Goal: Find specific page/section: Find specific page/section

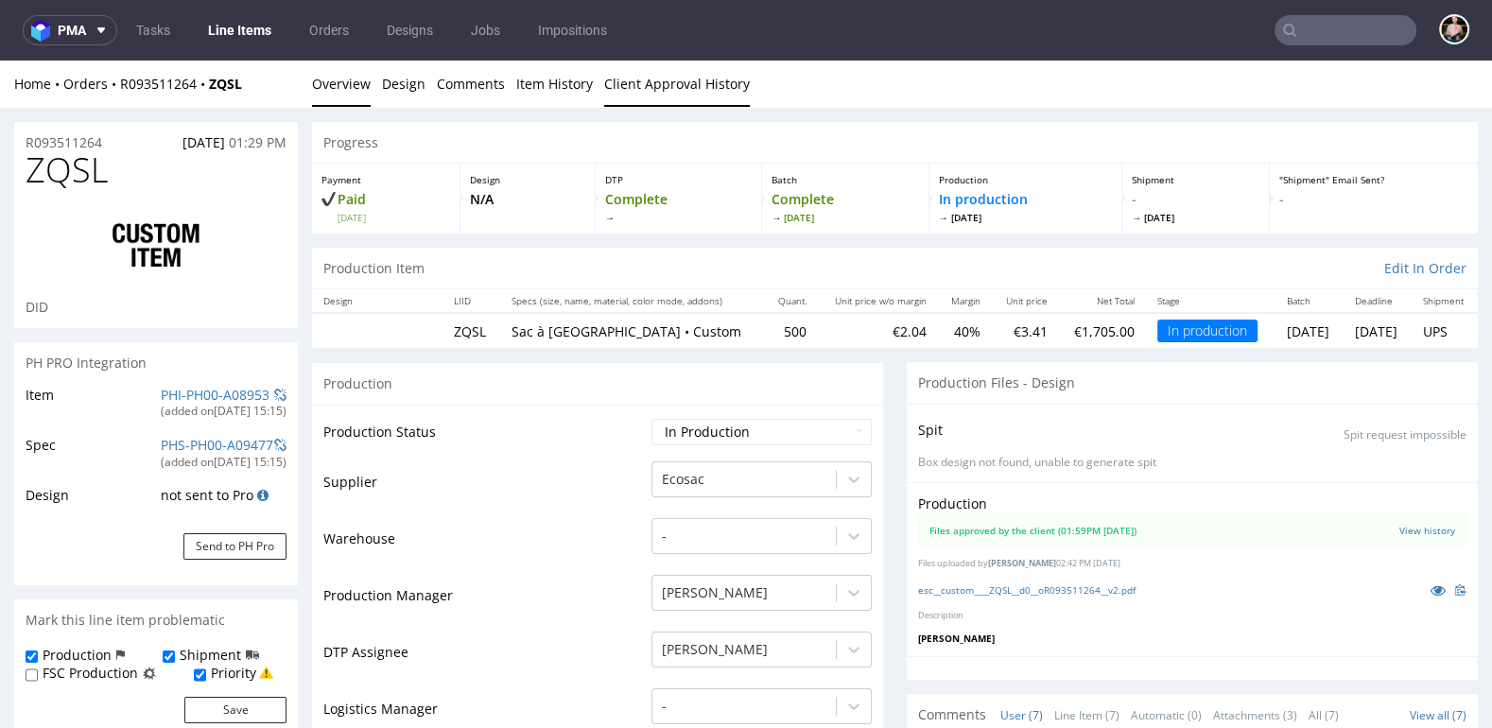
click at [643, 94] on link "Client Approval History" at bounding box center [677, 84] width 146 height 46
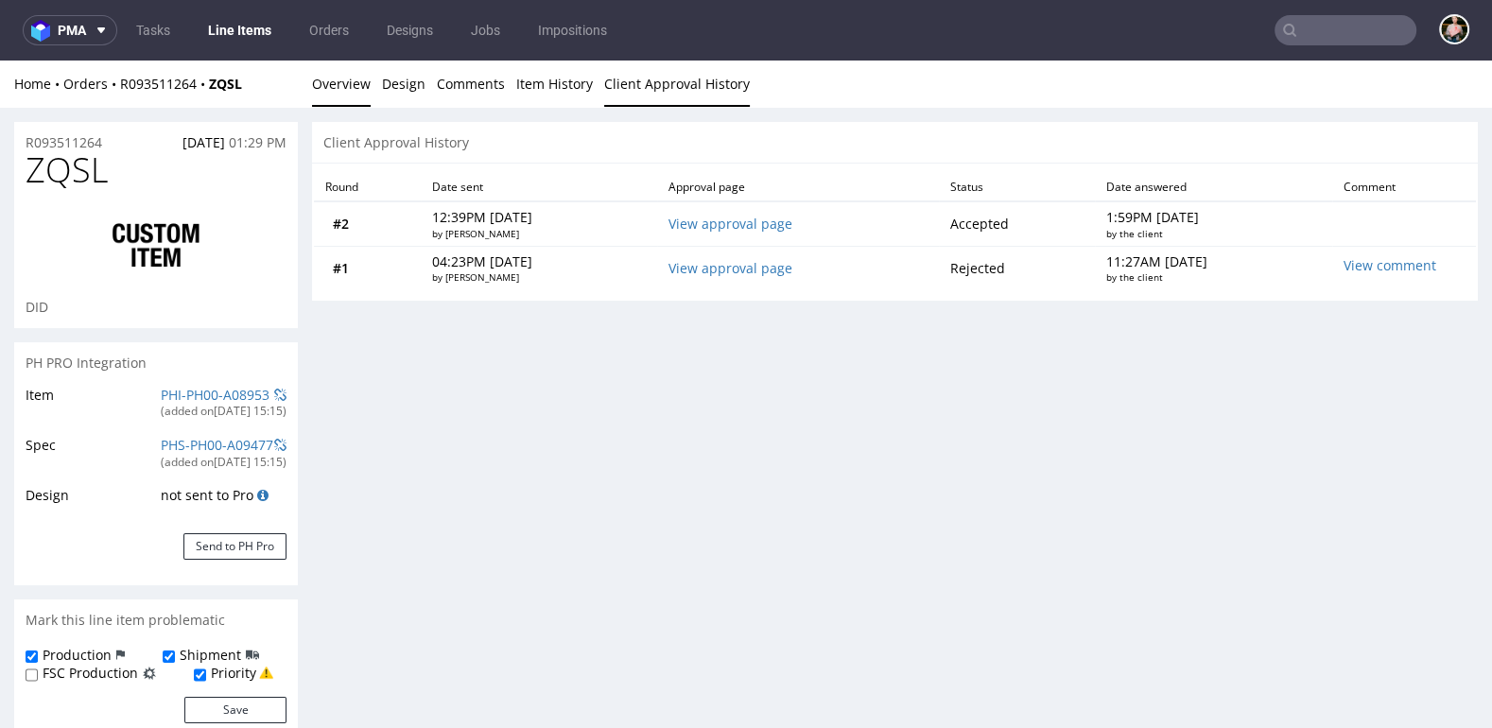
click at [341, 84] on link "Overview" at bounding box center [341, 84] width 59 height 46
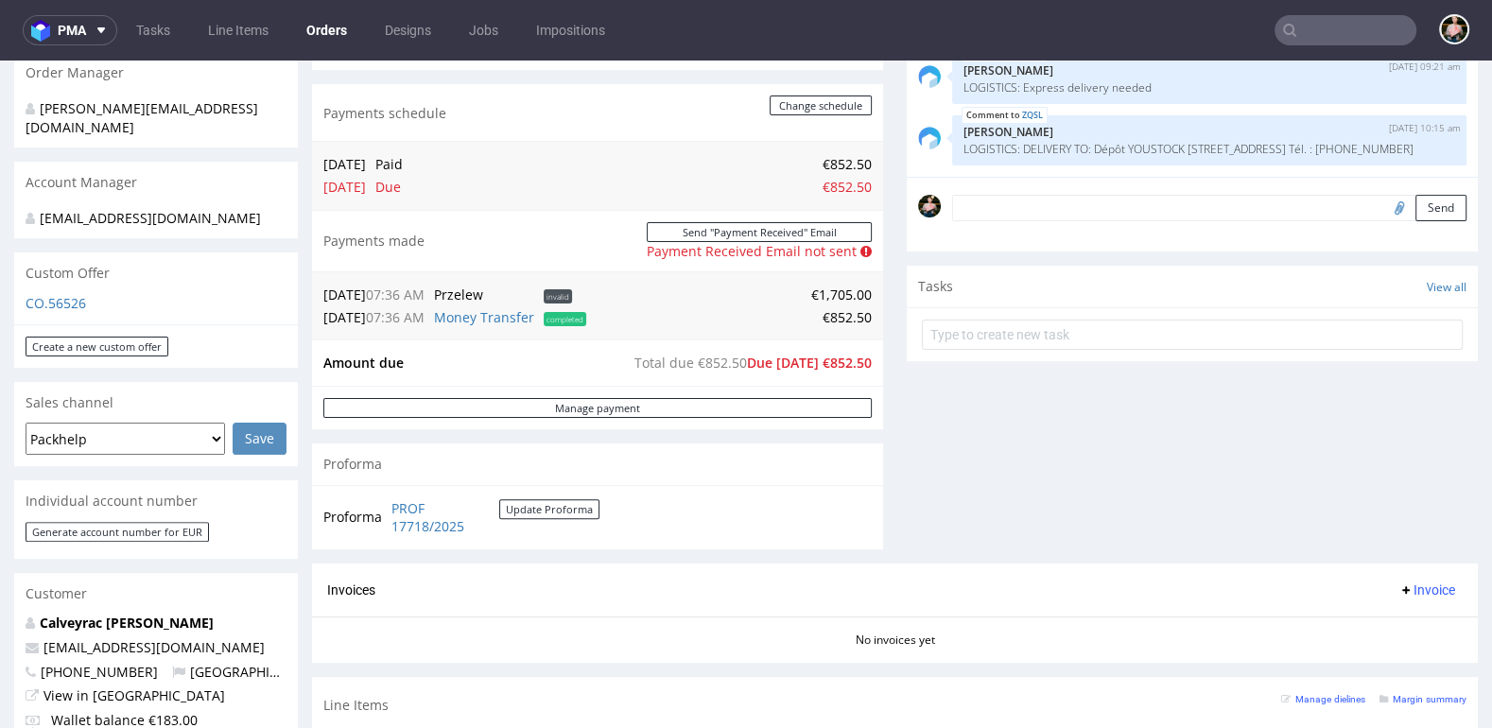
scroll to position [457, 0]
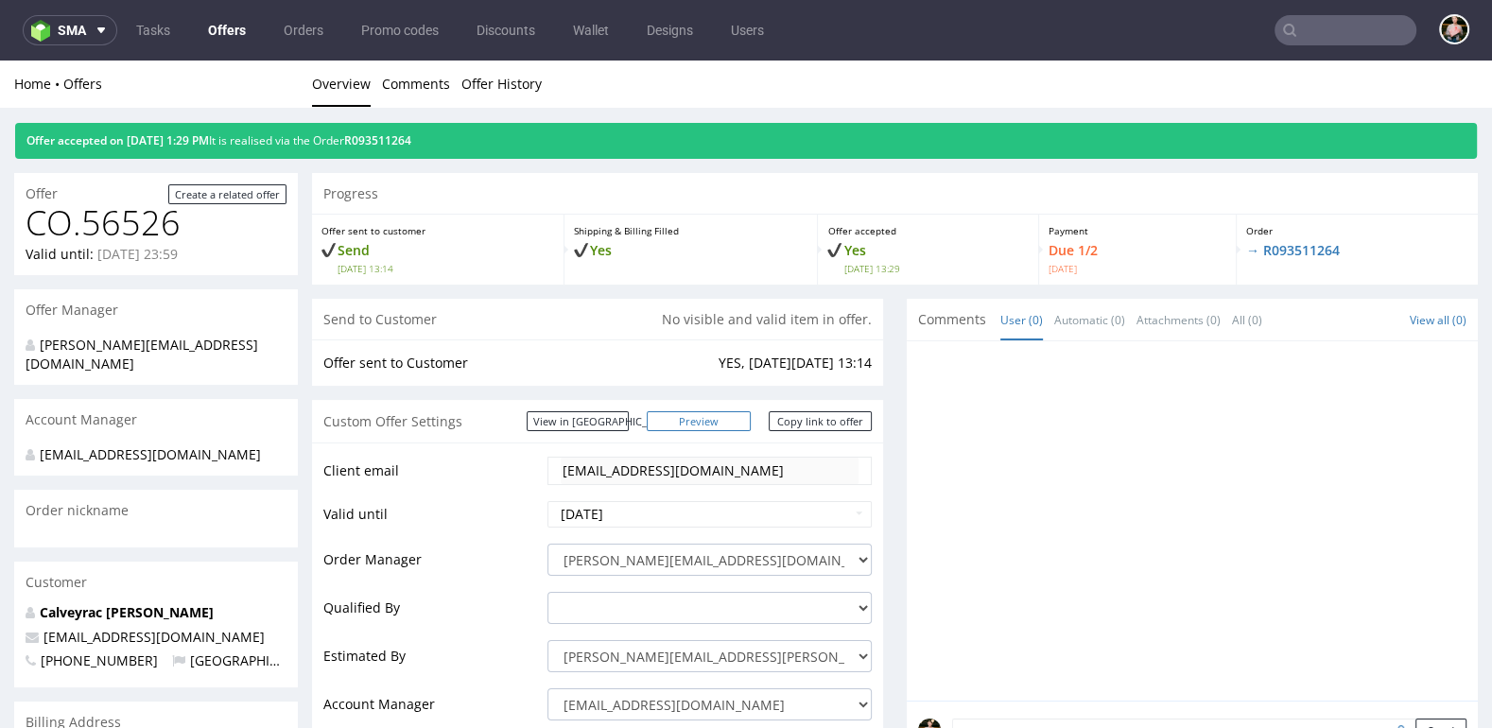
click at [729, 420] on link "Preview" at bounding box center [699, 421] width 104 height 20
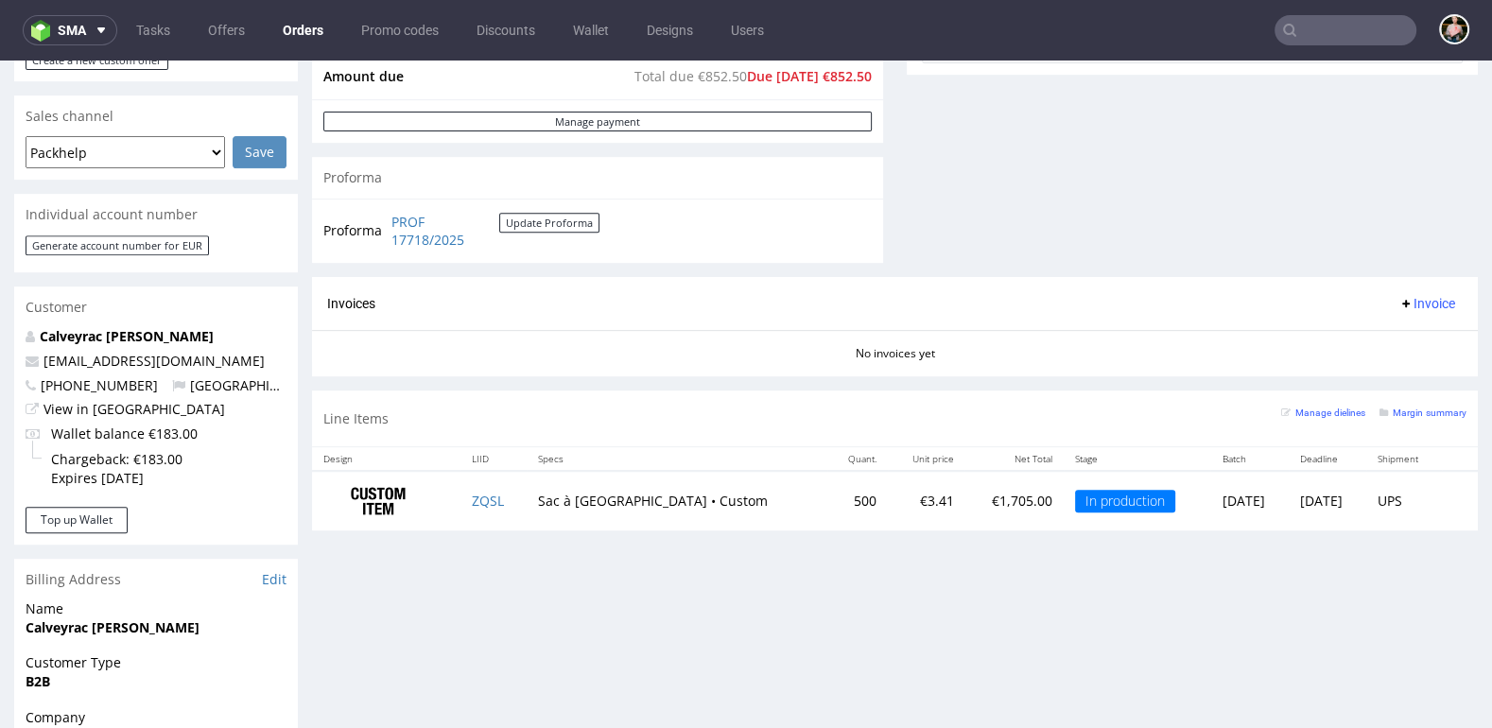
scroll to position [760, 0]
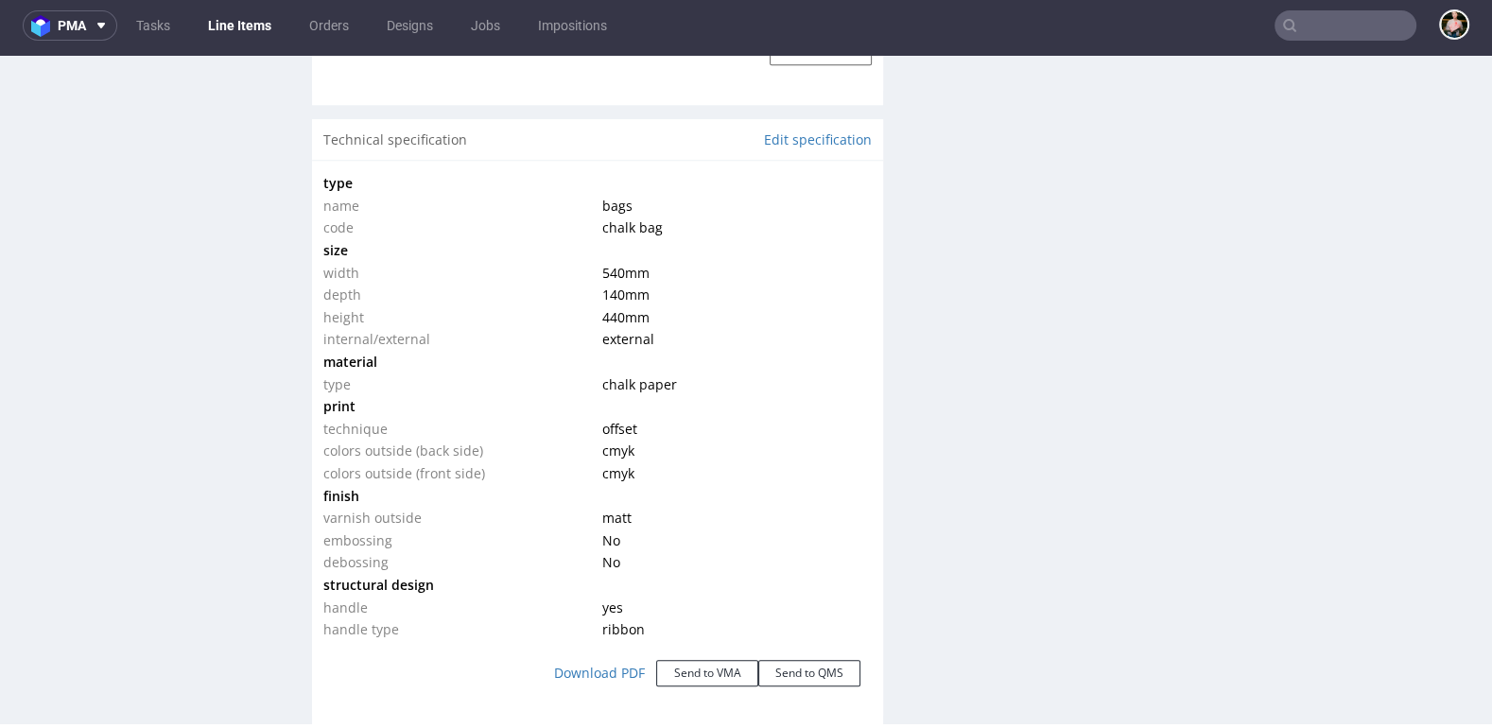
scroll to position [1733, 0]
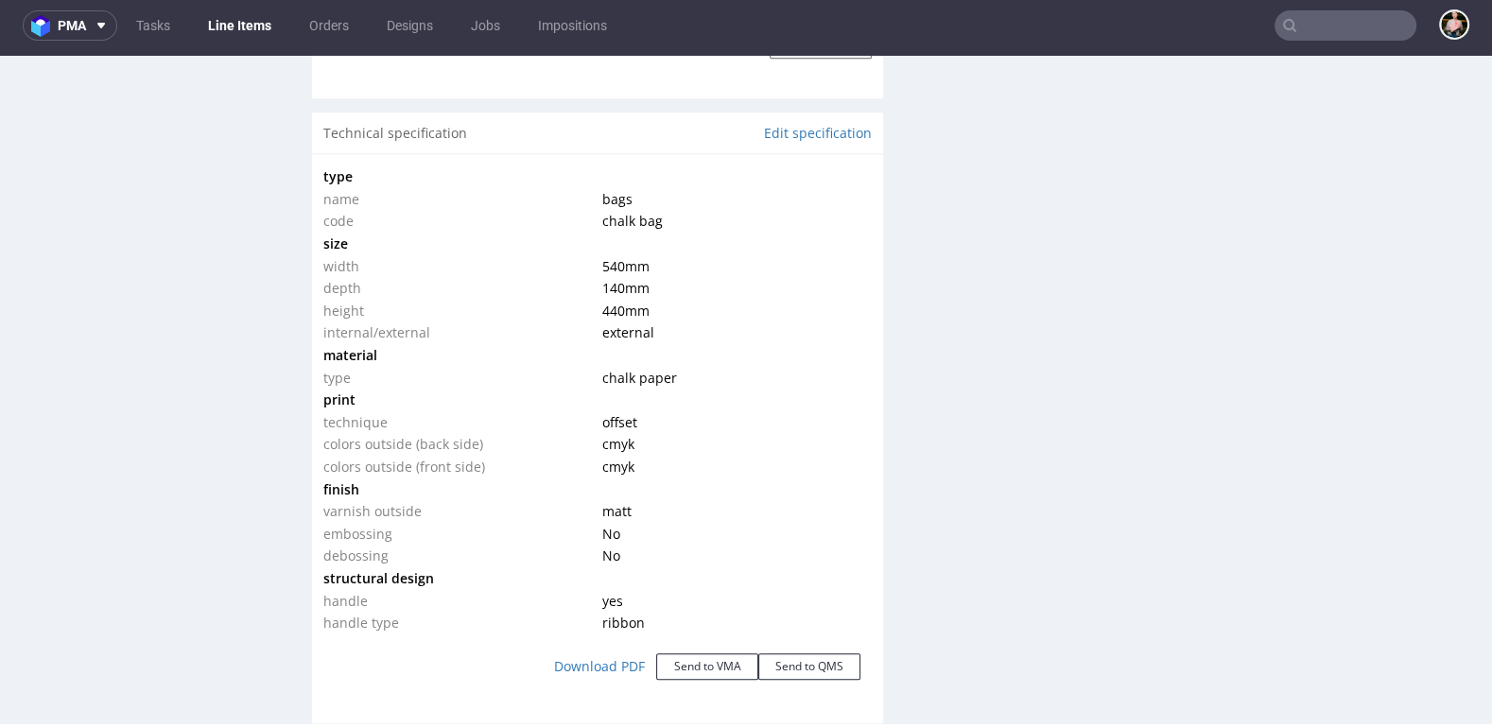
click at [1304, 26] on input "text" at bounding box center [1346, 25] width 142 height 30
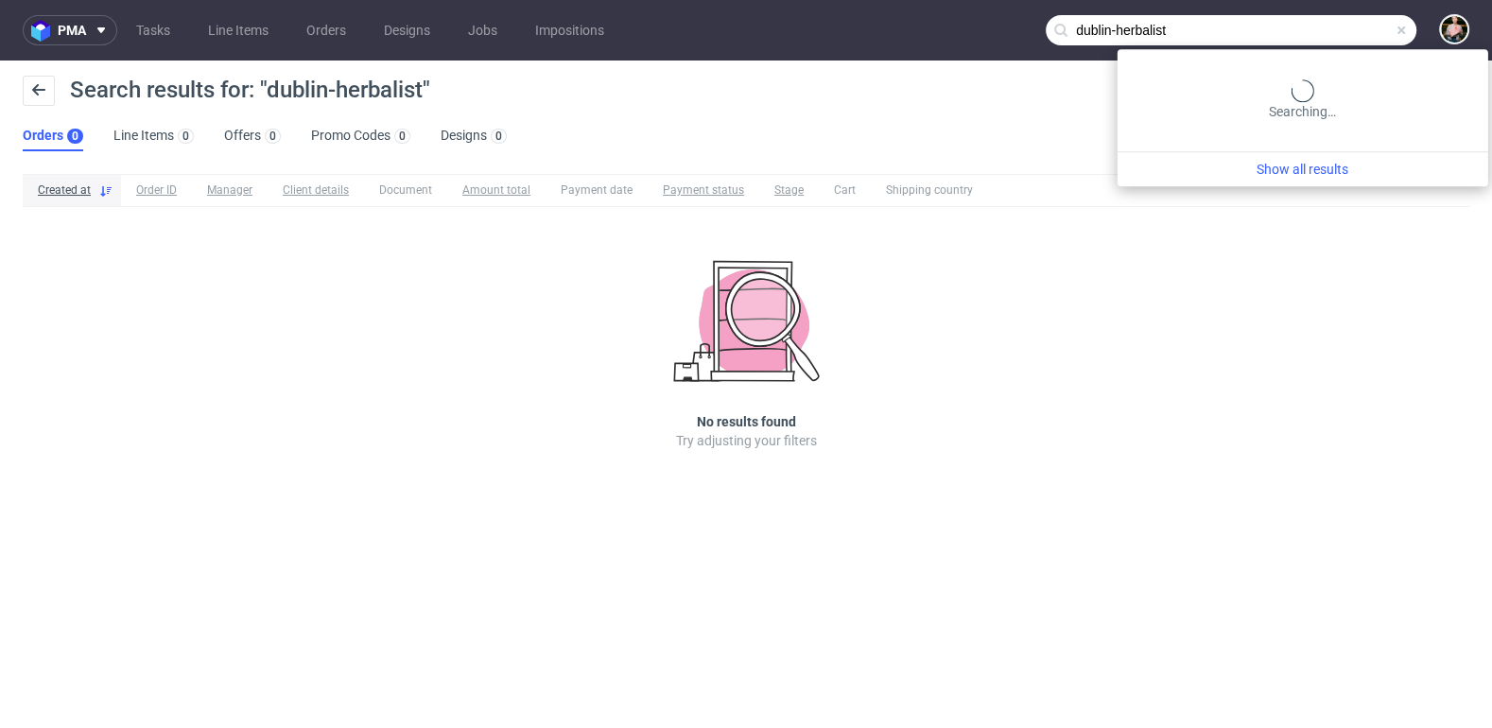
click at [1336, 25] on input "dublin-herbalist" at bounding box center [1231, 30] width 371 height 30
type input "dublin herbalist"
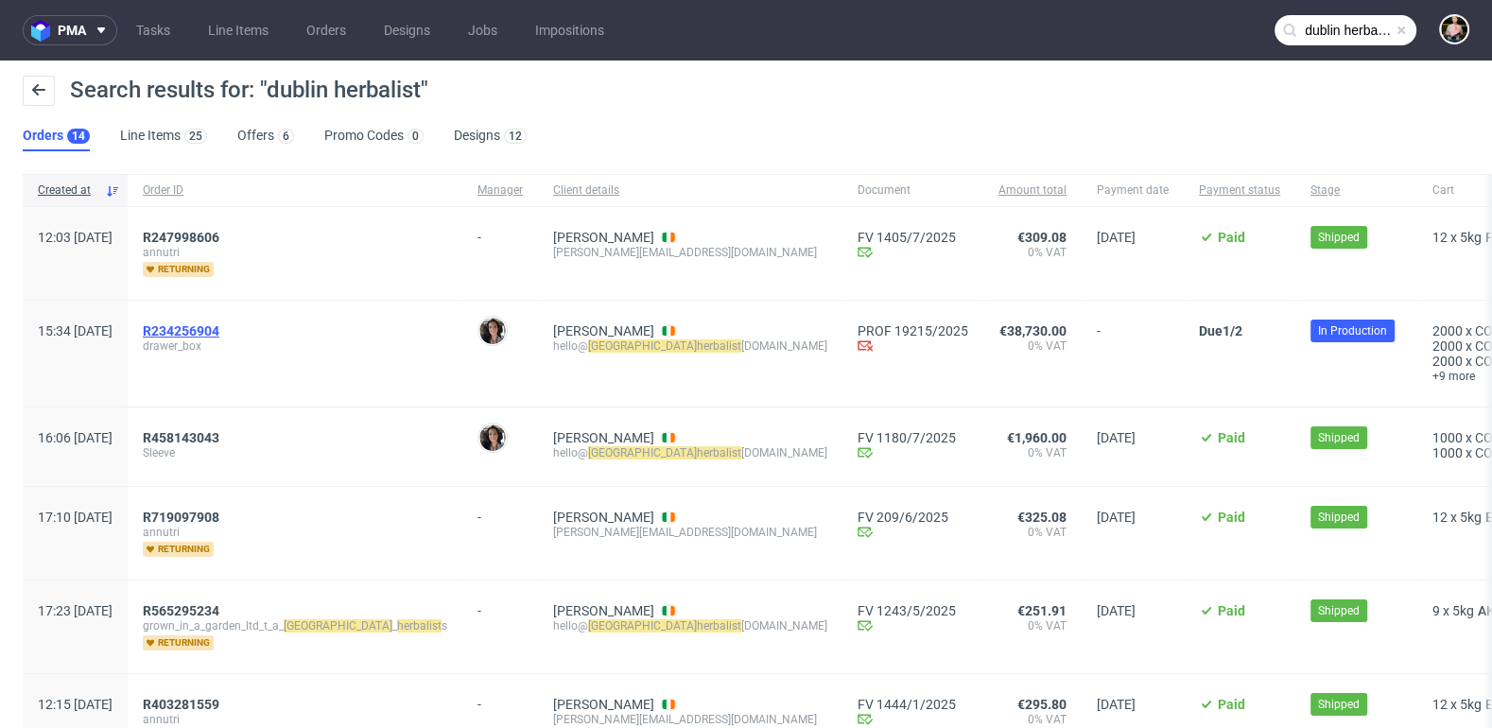
click at [218, 328] on span "R234256904" at bounding box center [181, 330] width 77 height 15
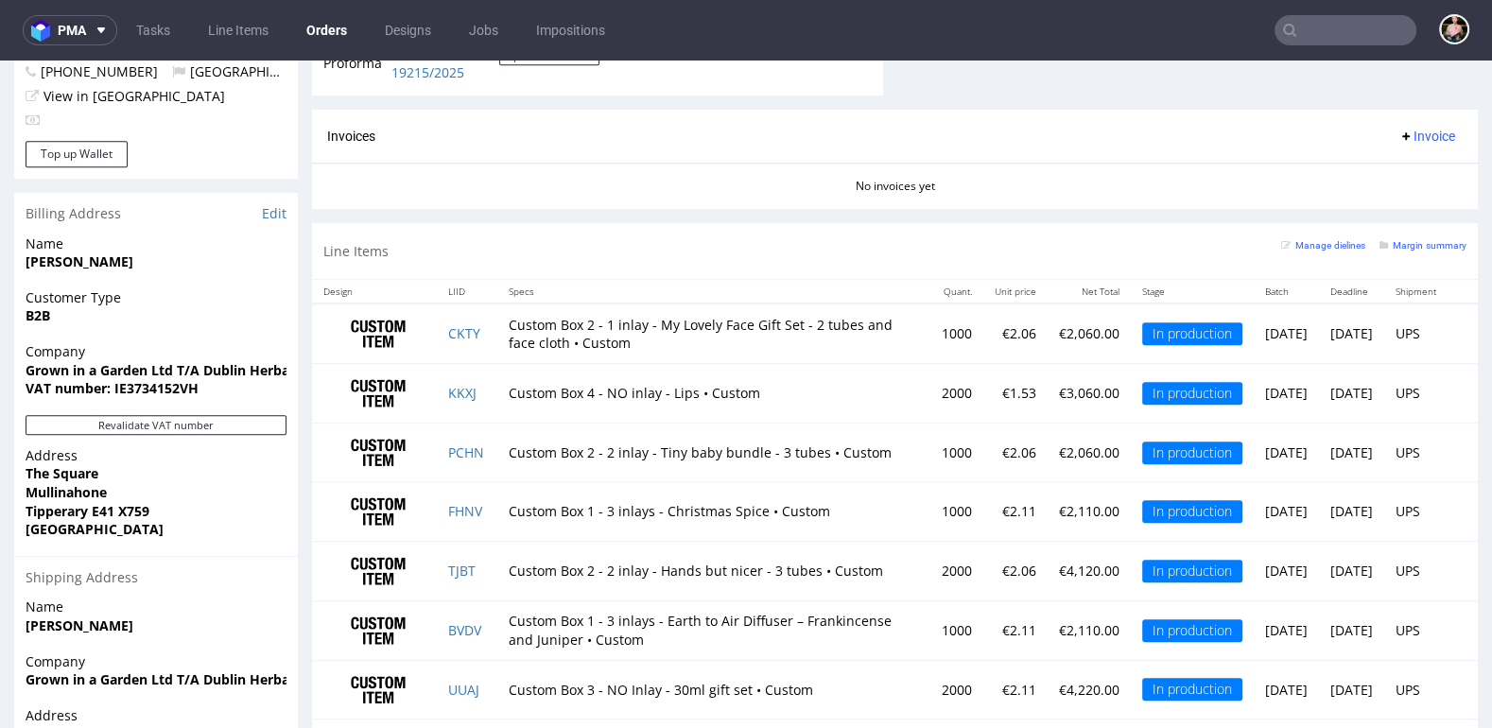
scroll to position [1066, 0]
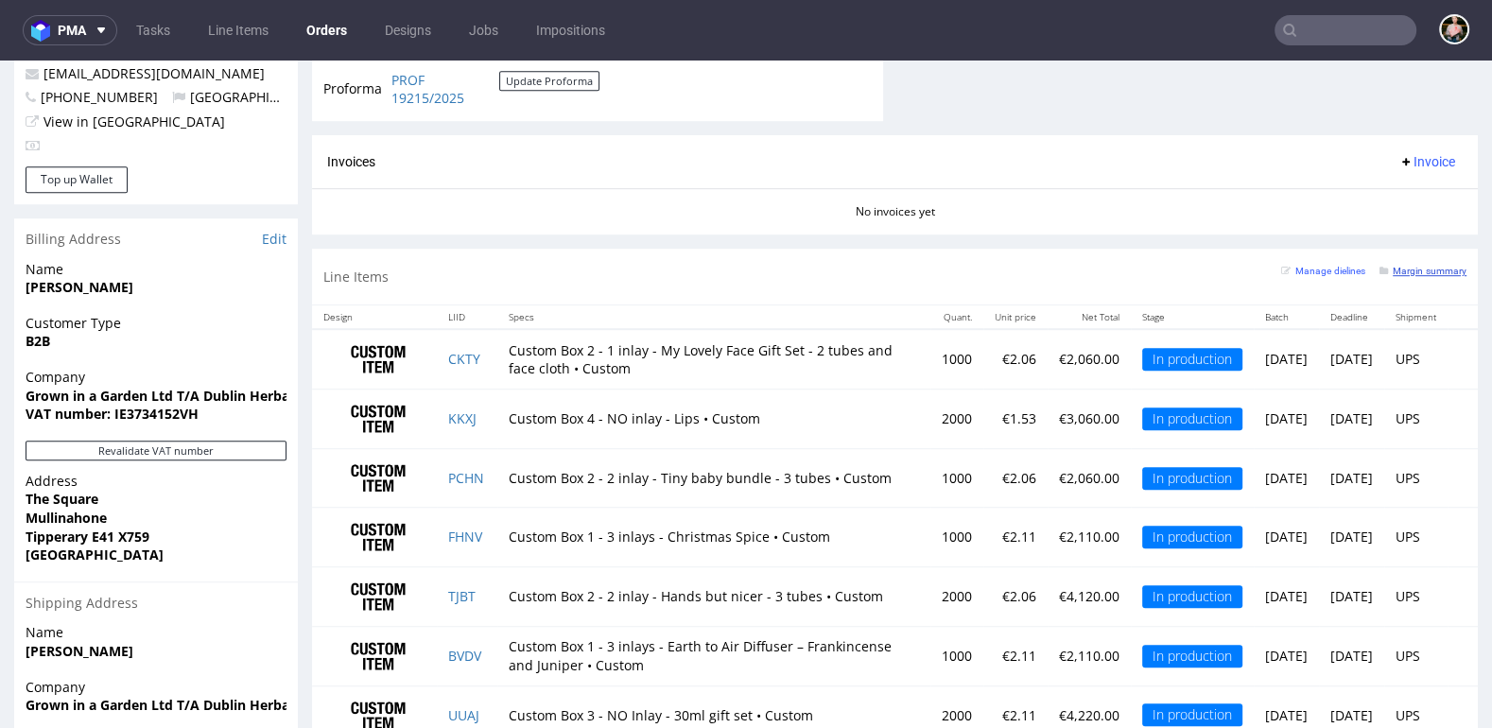
click at [1418, 266] on small "Margin summary" at bounding box center [1423, 271] width 87 height 10
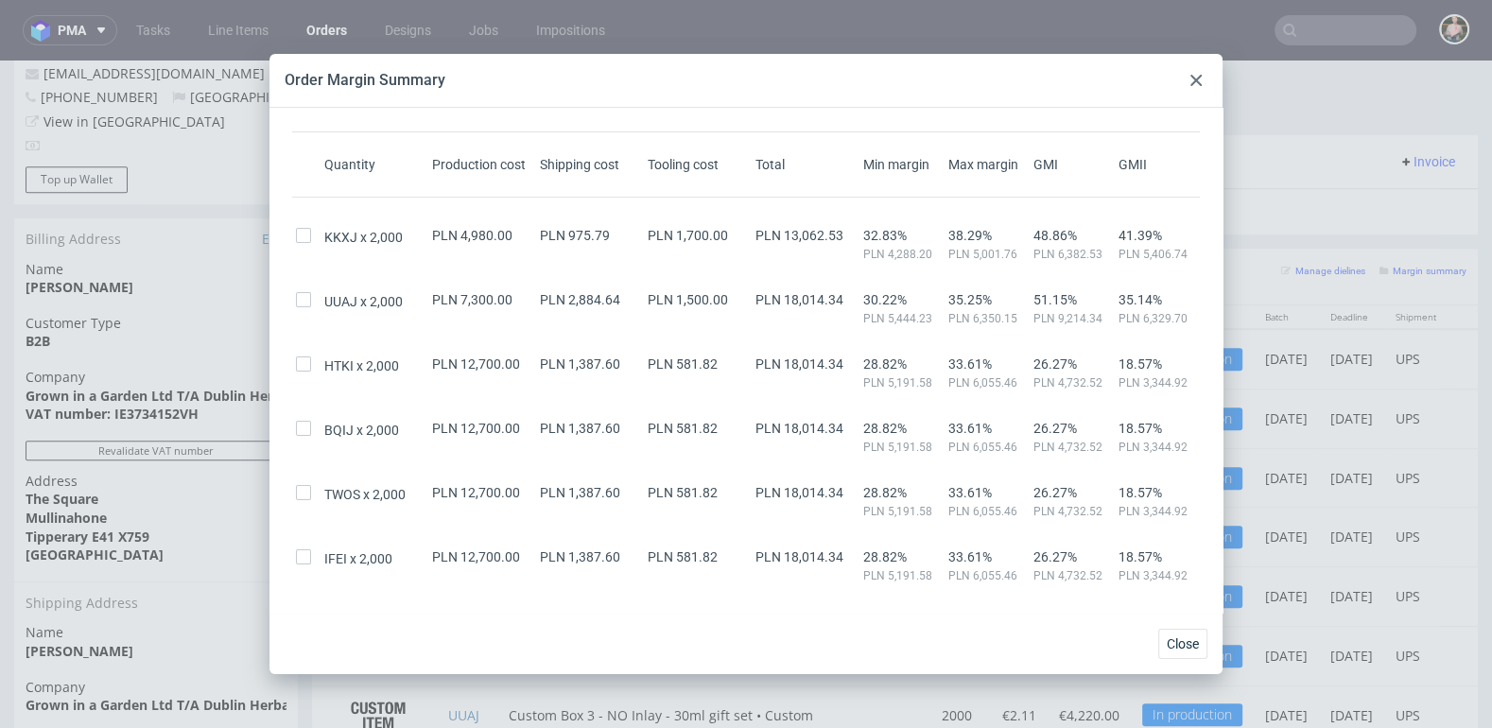
scroll to position [0, 0]
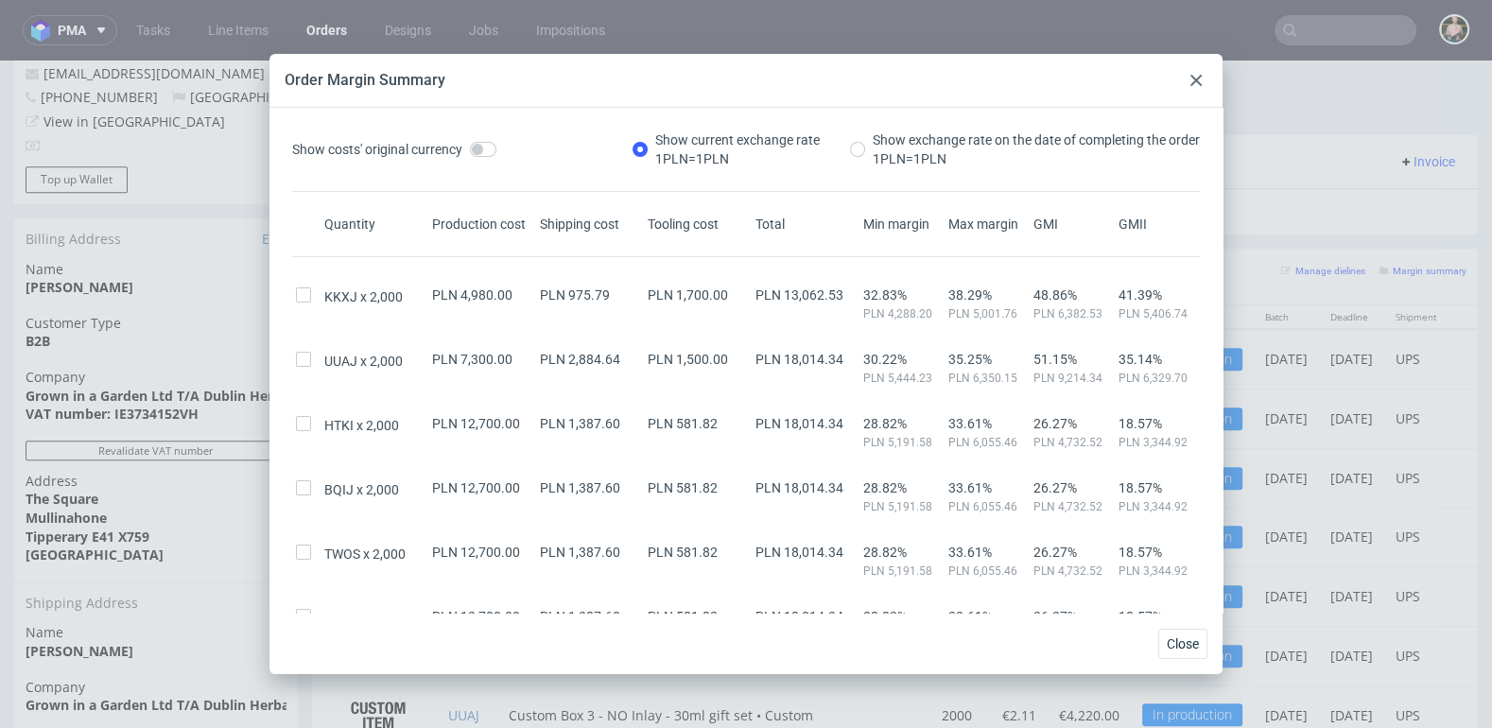
click at [1192, 78] on use at bounding box center [1195, 80] width 11 height 11
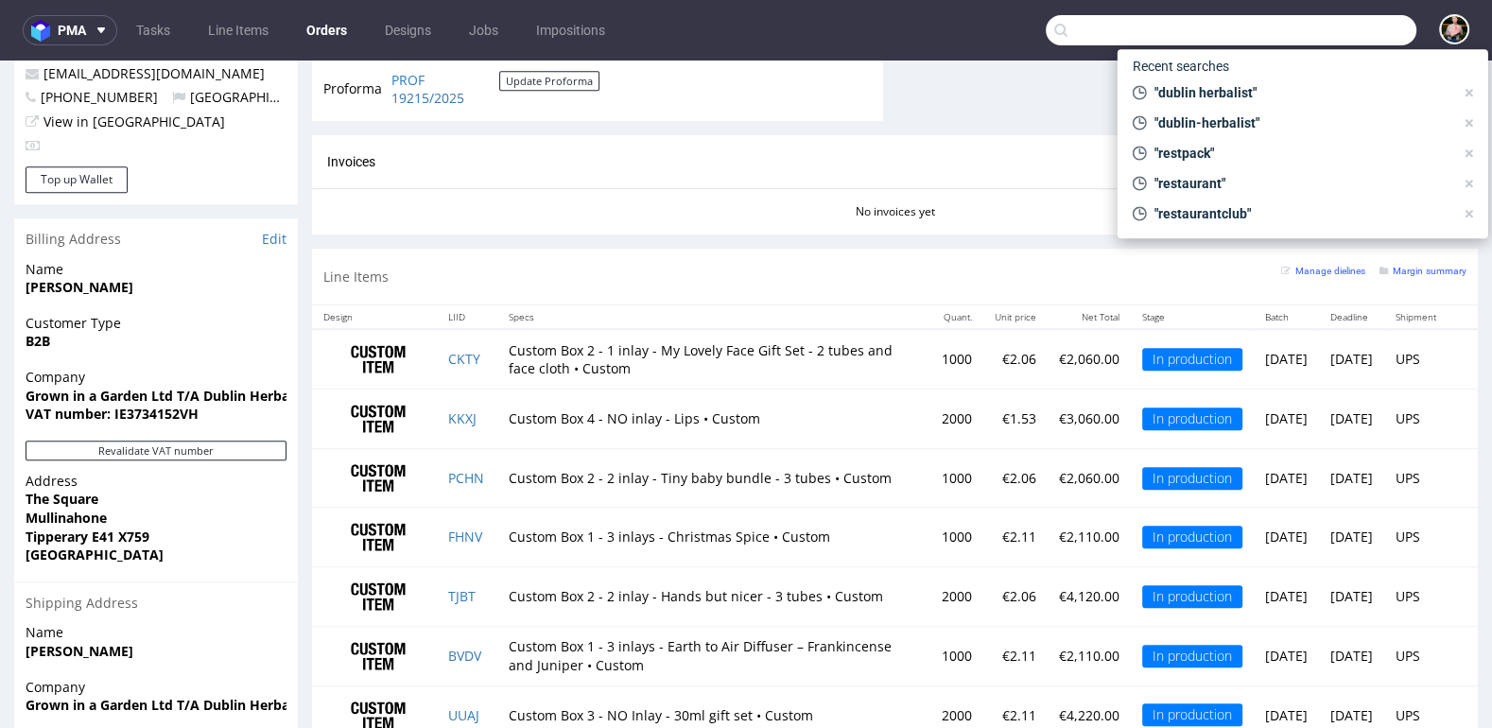
click at [1314, 38] on input "text" at bounding box center [1231, 30] width 371 height 30
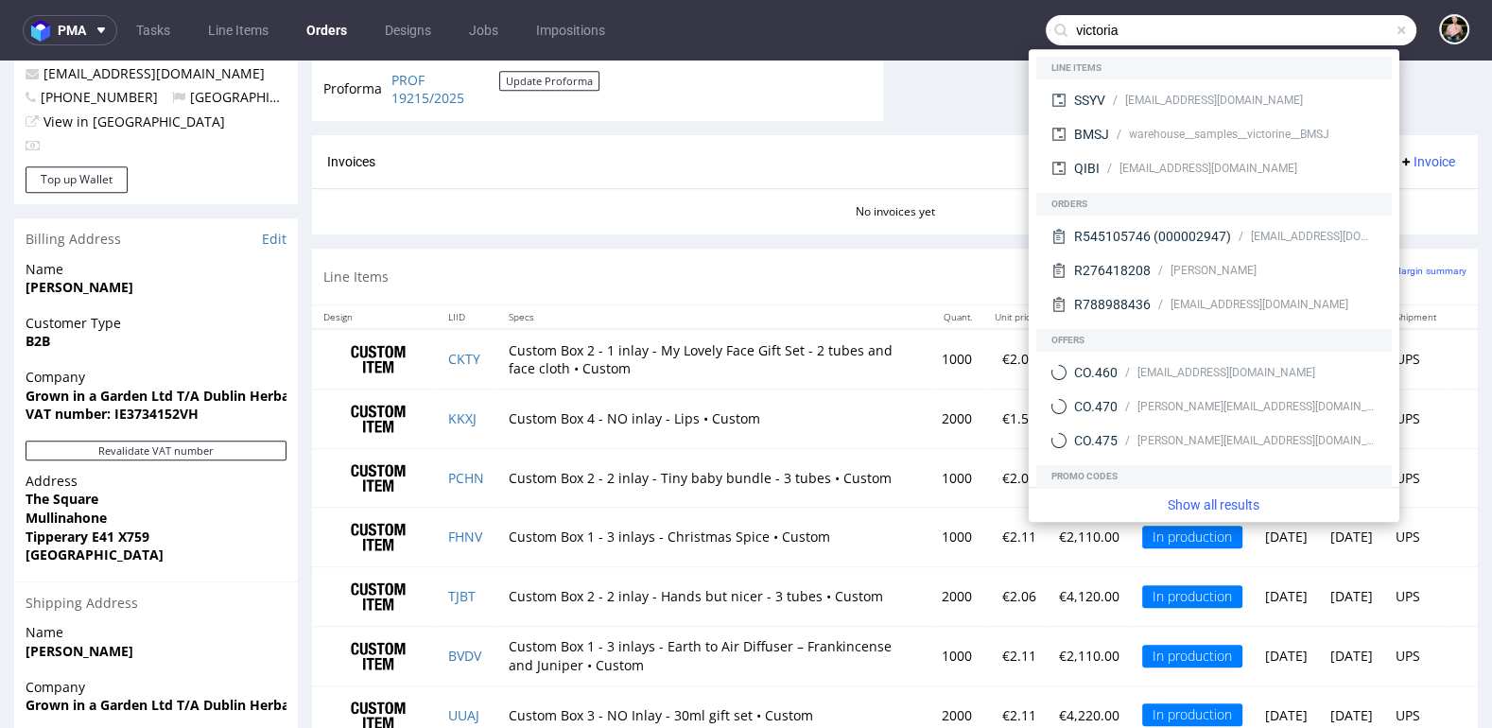
type input "victoria"
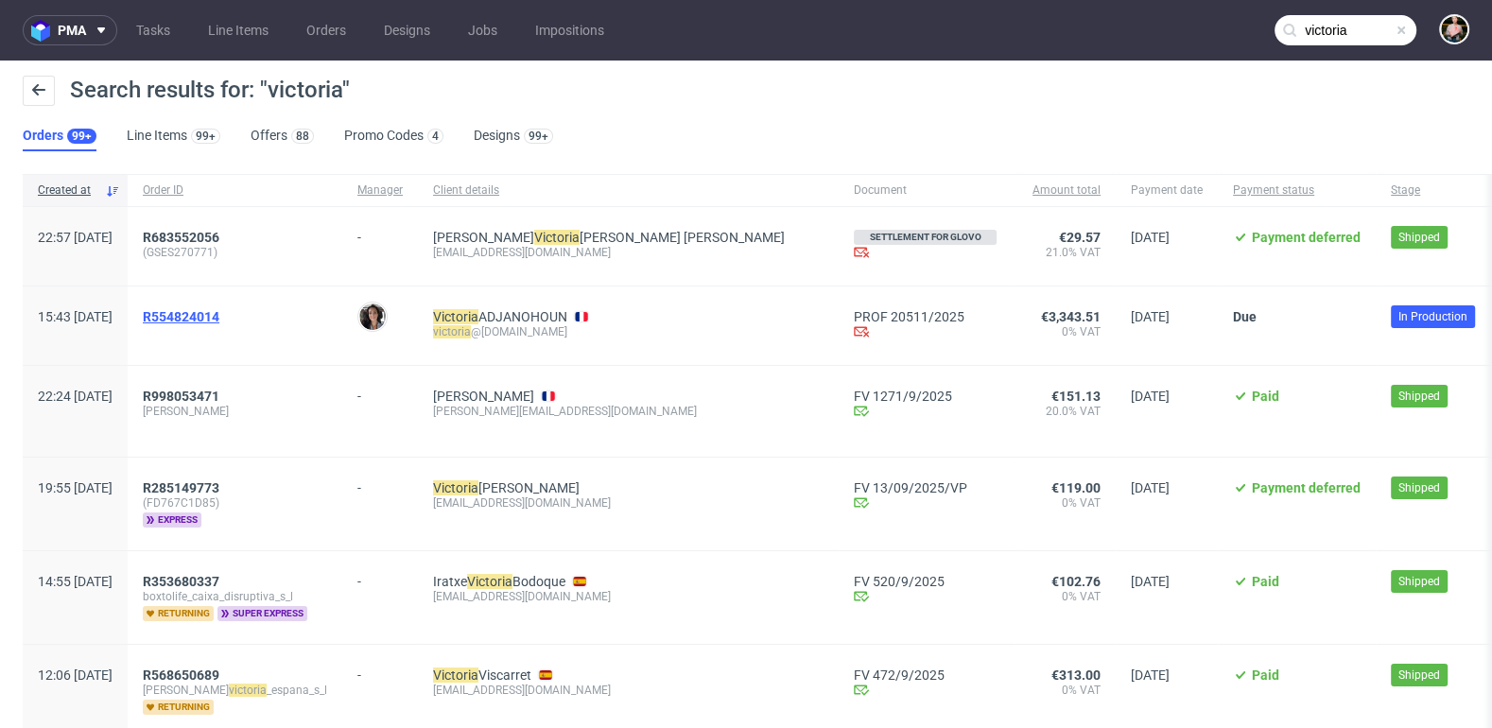
click at [219, 314] on span "R554824014" at bounding box center [181, 316] width 77 height 15
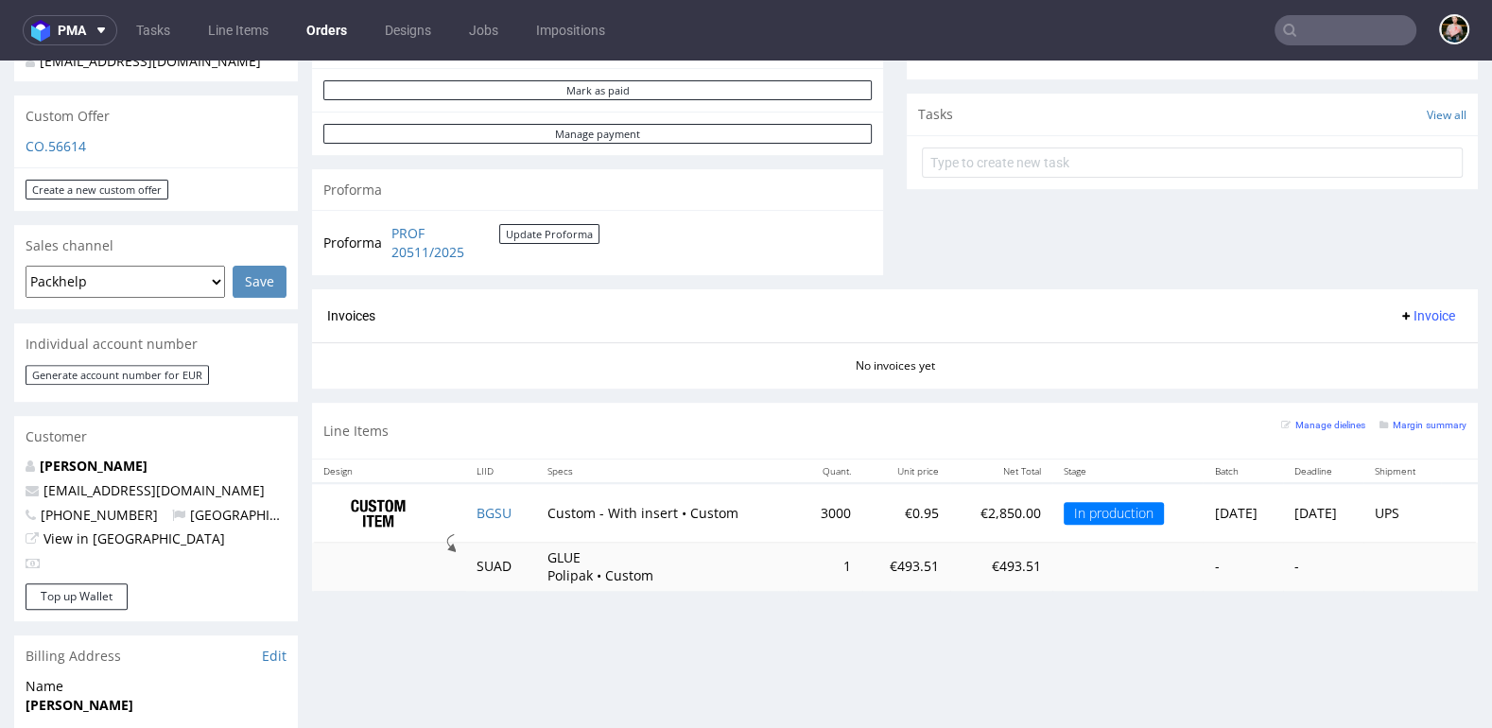
scroll to position [654, 0]
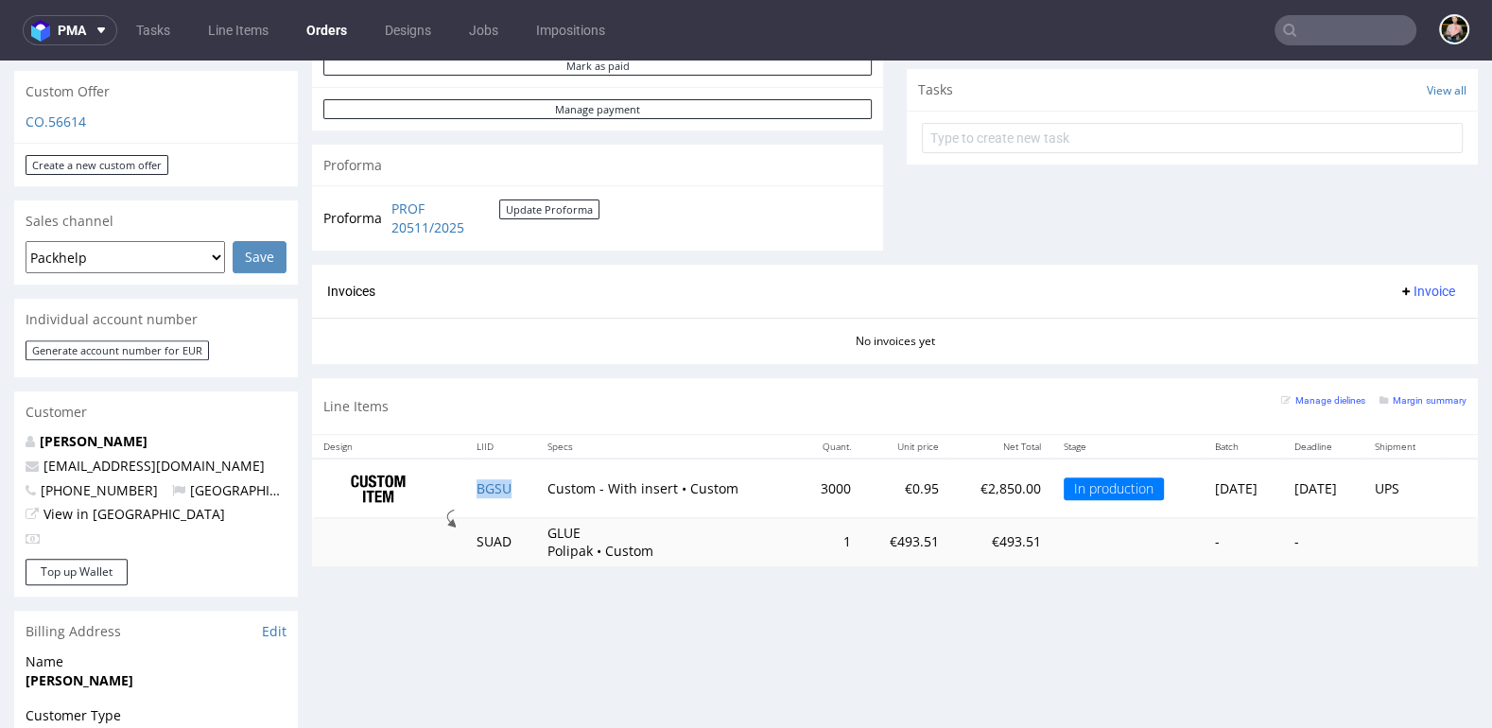
click at [510, 488] on td "BGSU" at bounding box center [500, 489] width 71 height 60
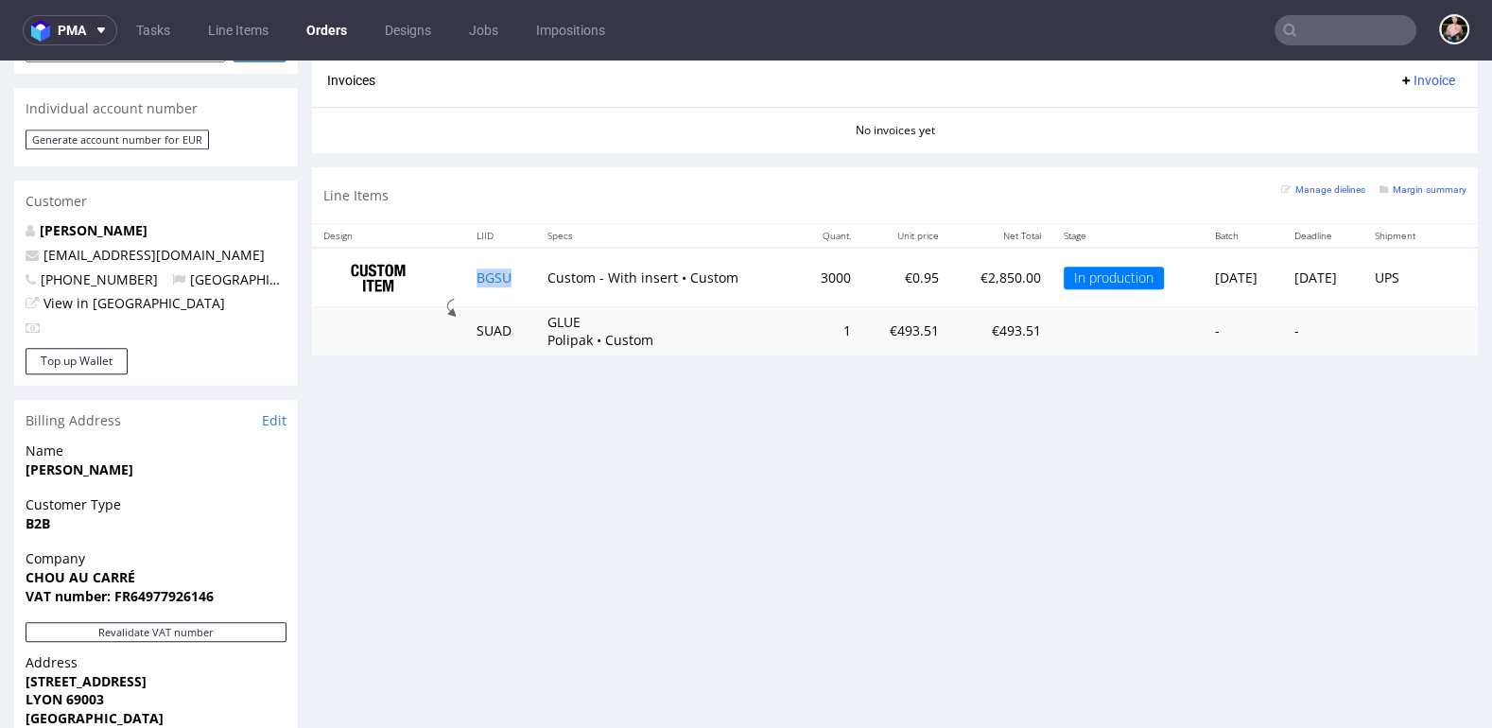
scroll to position [862, 0]
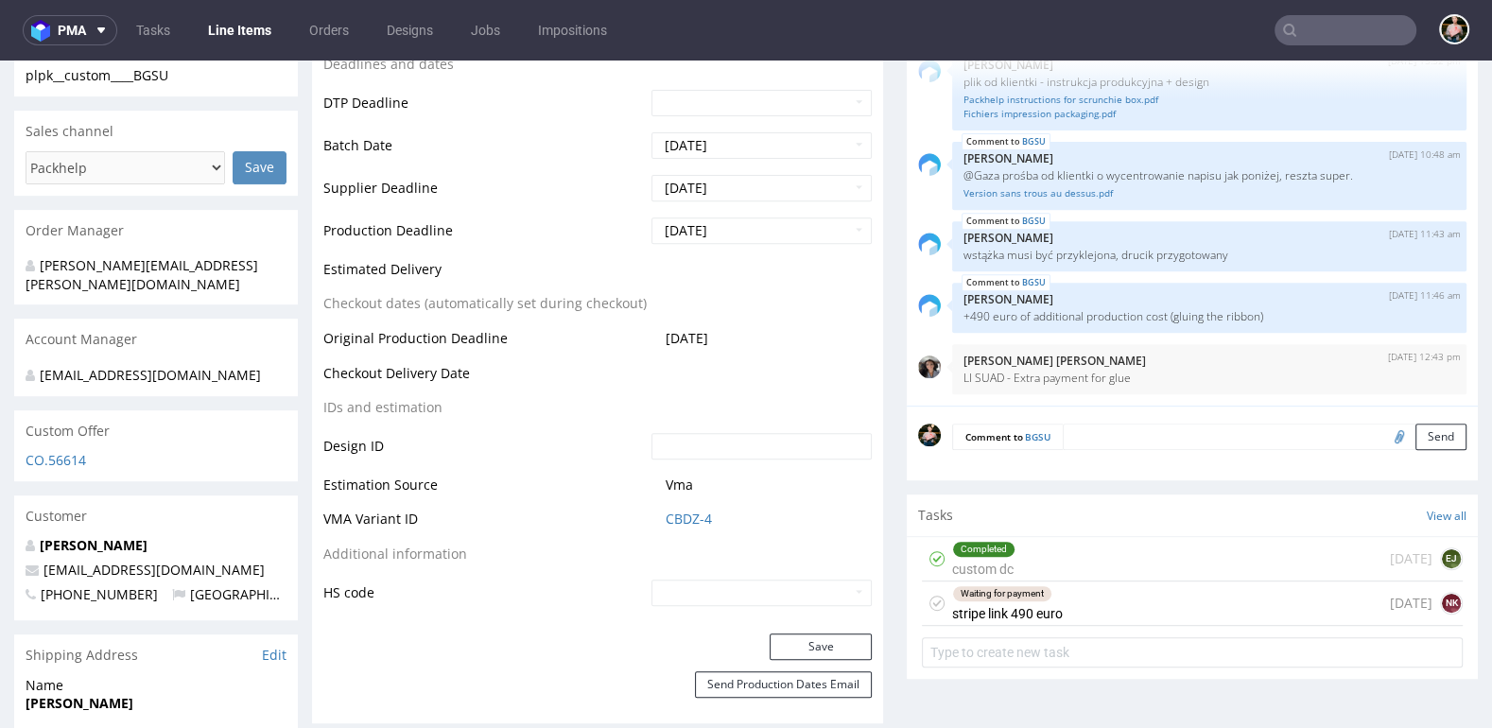
scroll to position [702, 0]
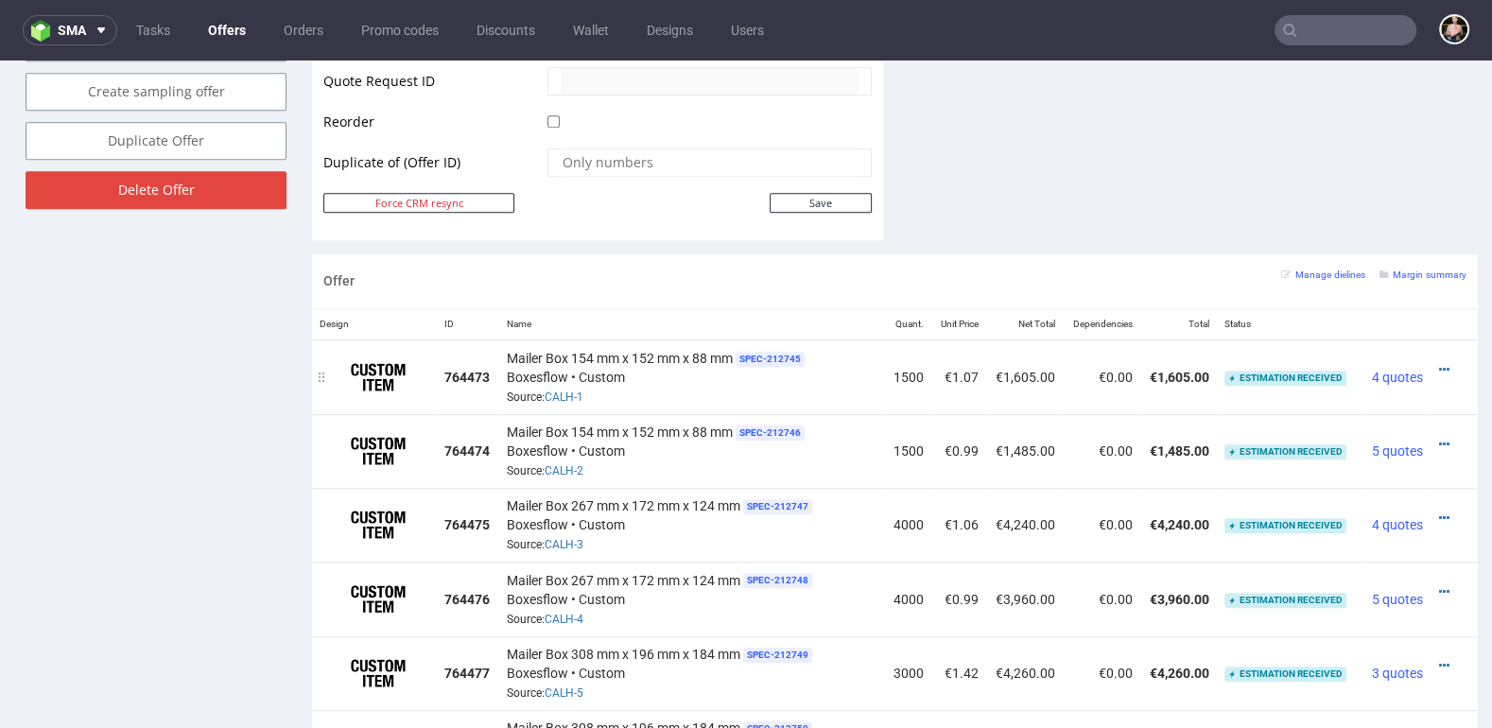
scroll to position [984, 0]
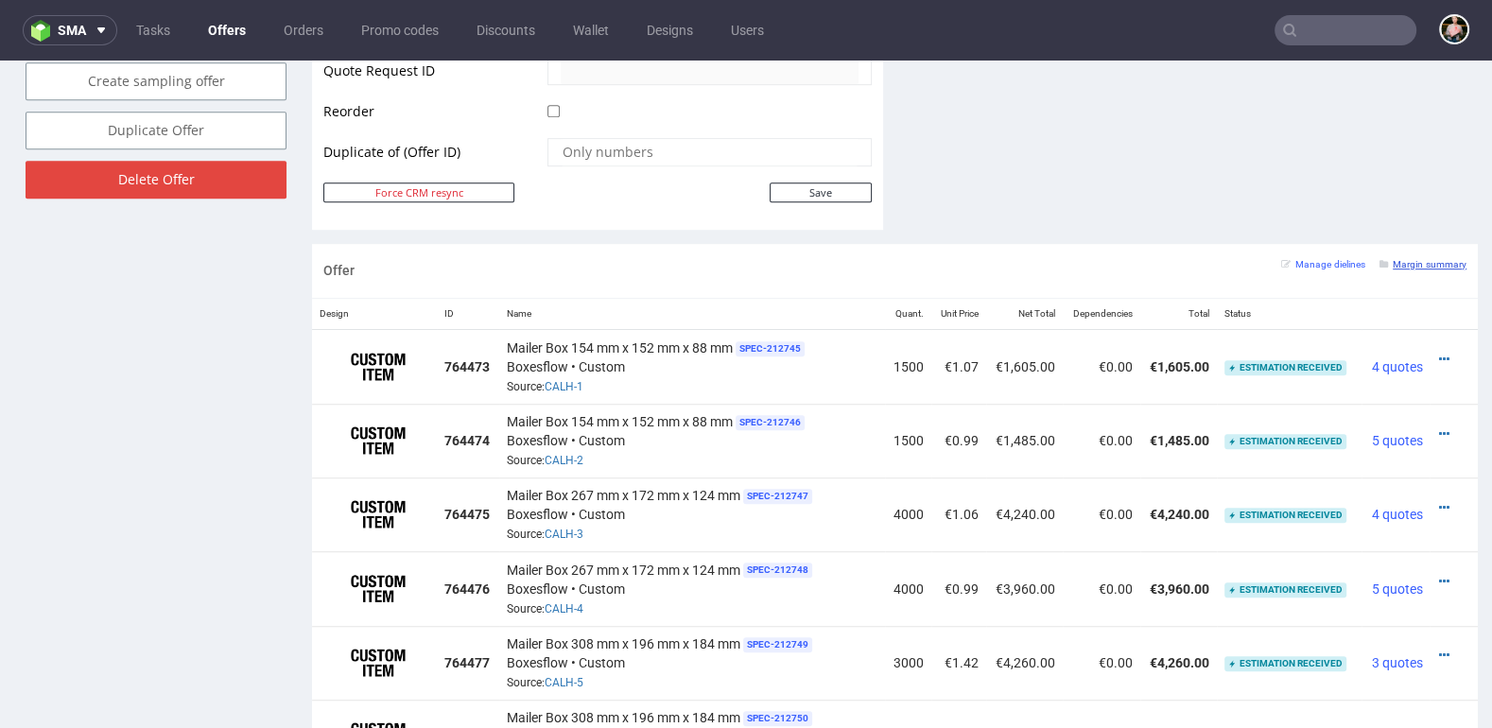
click at [1404, 257] on link "Margin summary" at bounding box center [1423, 263] width 87 height 13
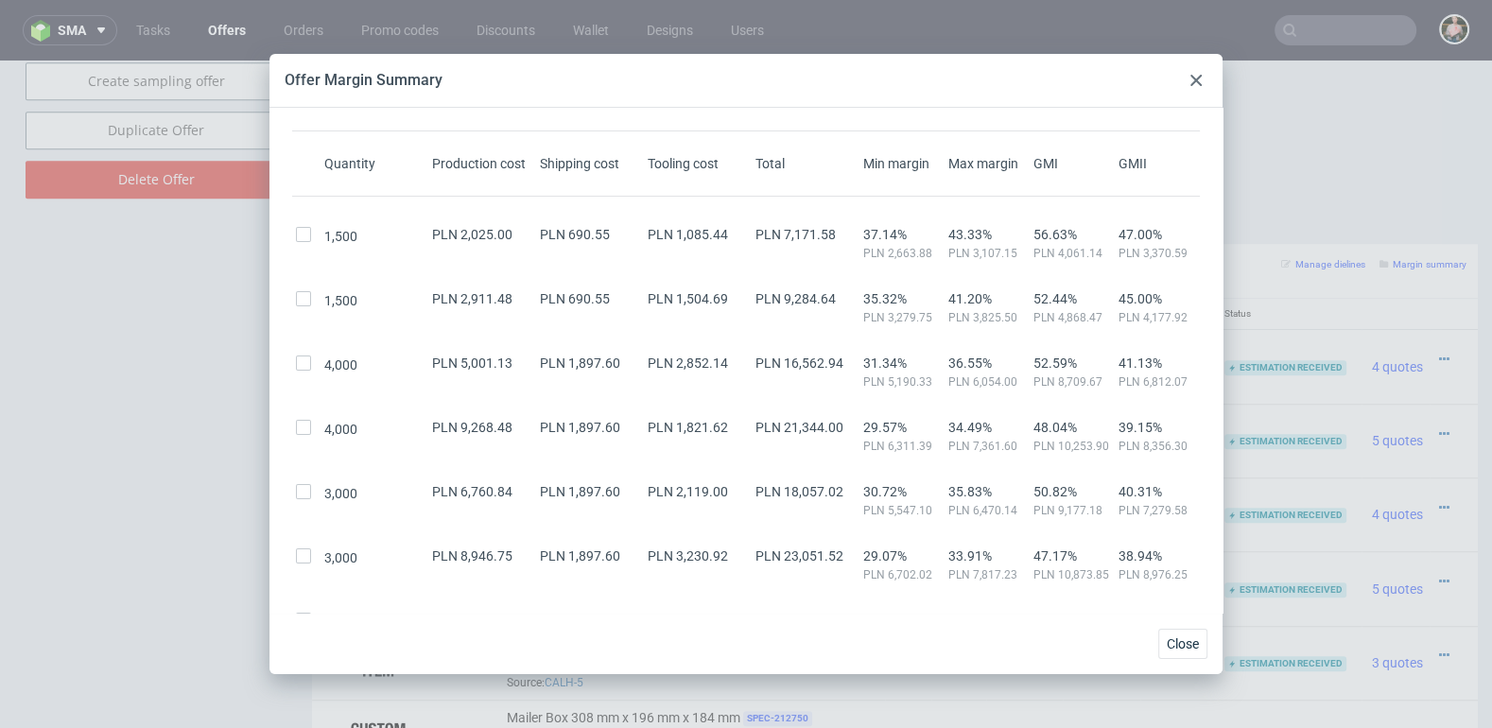
scroll to position [0, 0]
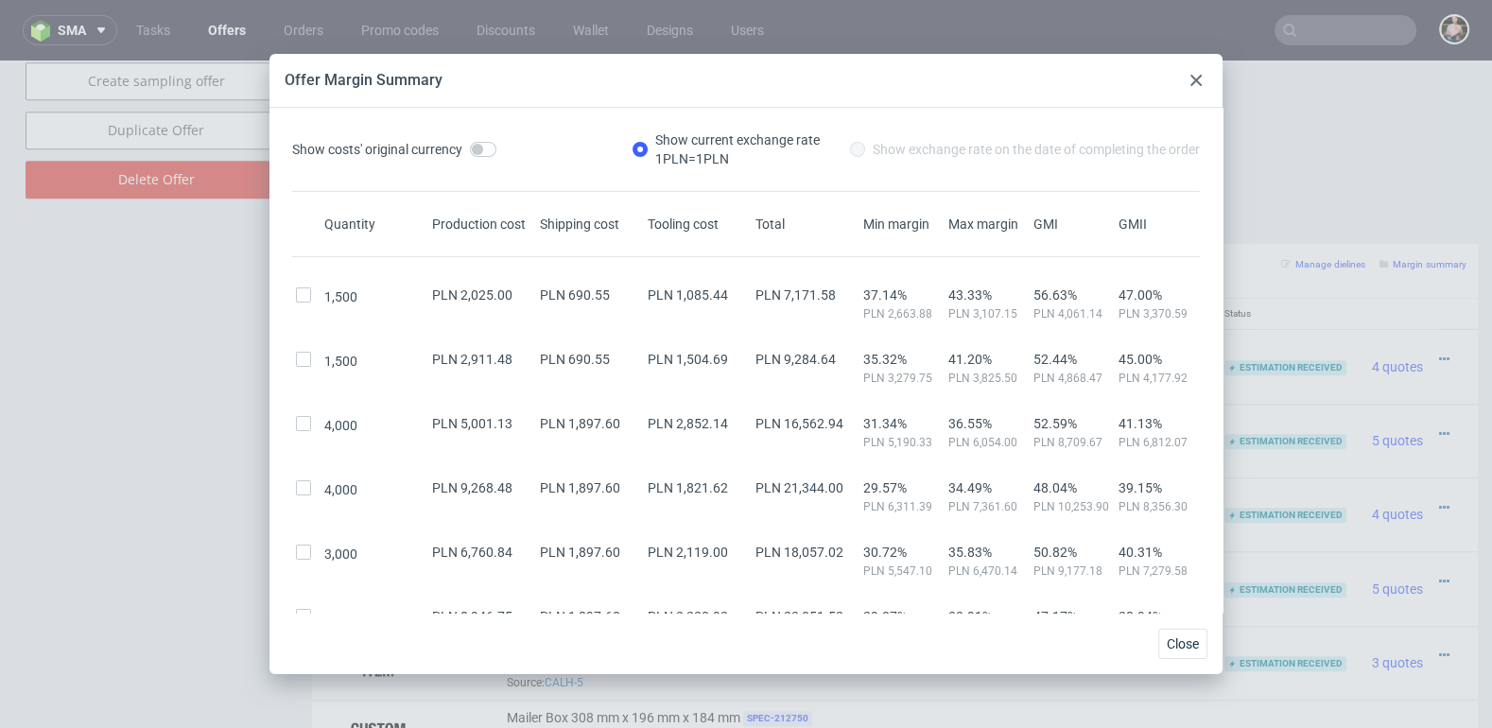
click at [1193, 81] on use at bounding box center [1195, 80] width 11 height 11
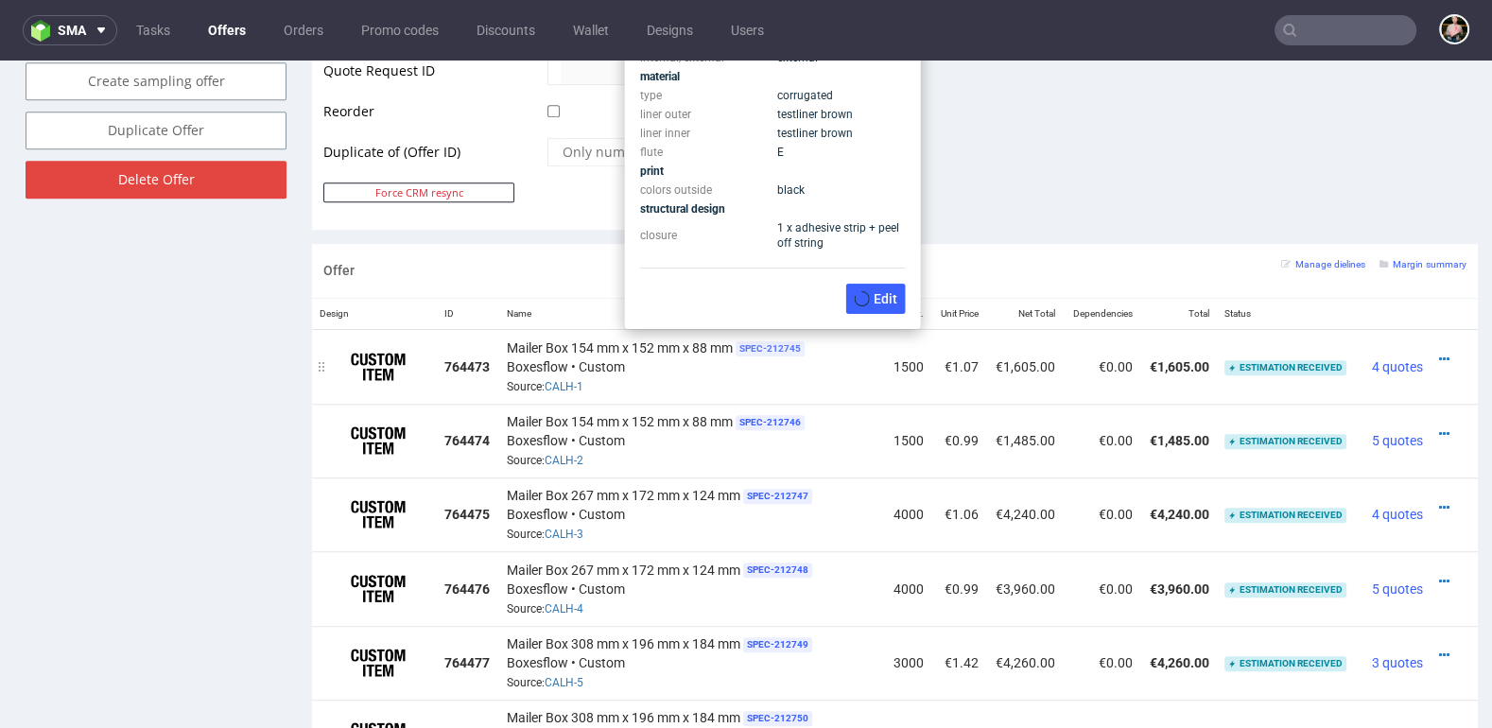
click at [773, 341] on span "SPEC- 212745" at bounding box center [770, 348] width 69 height 15
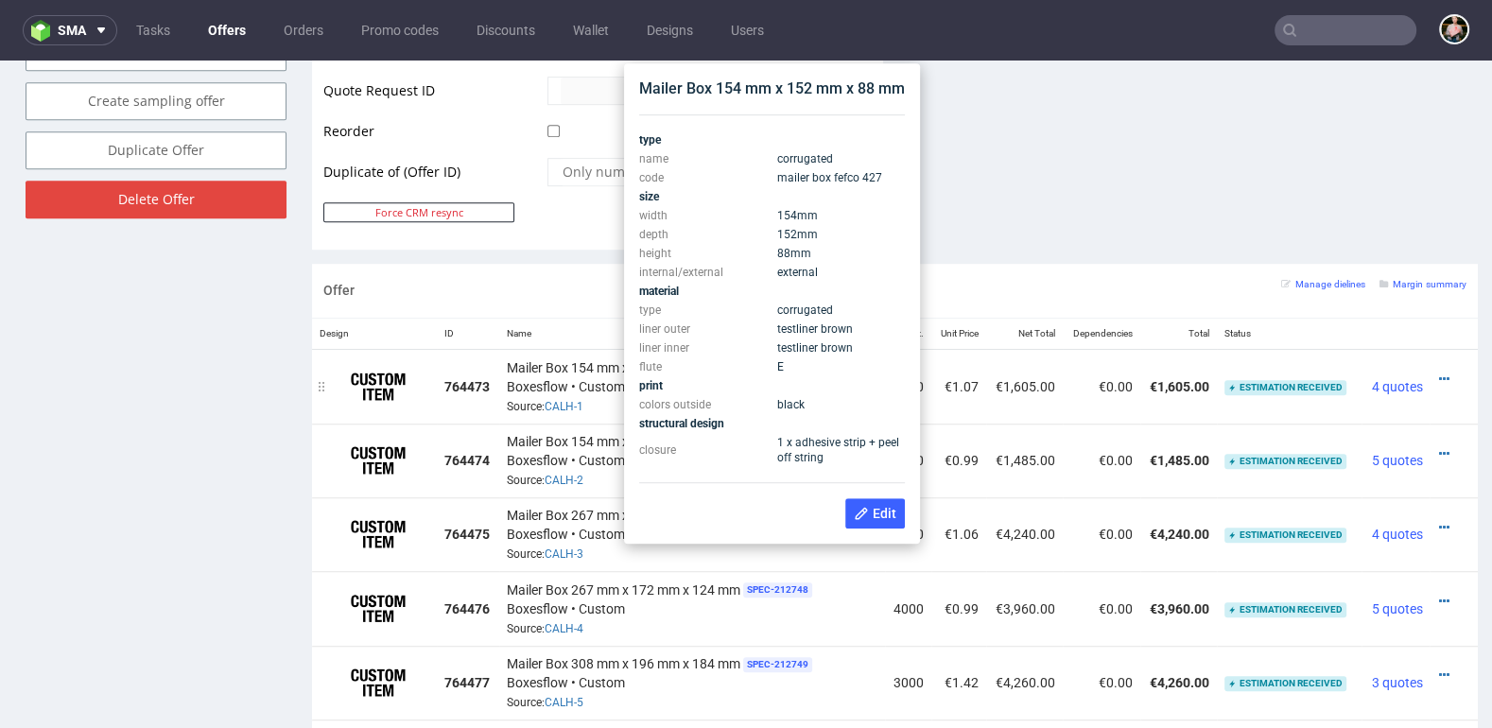
scroll to position [966, 0]
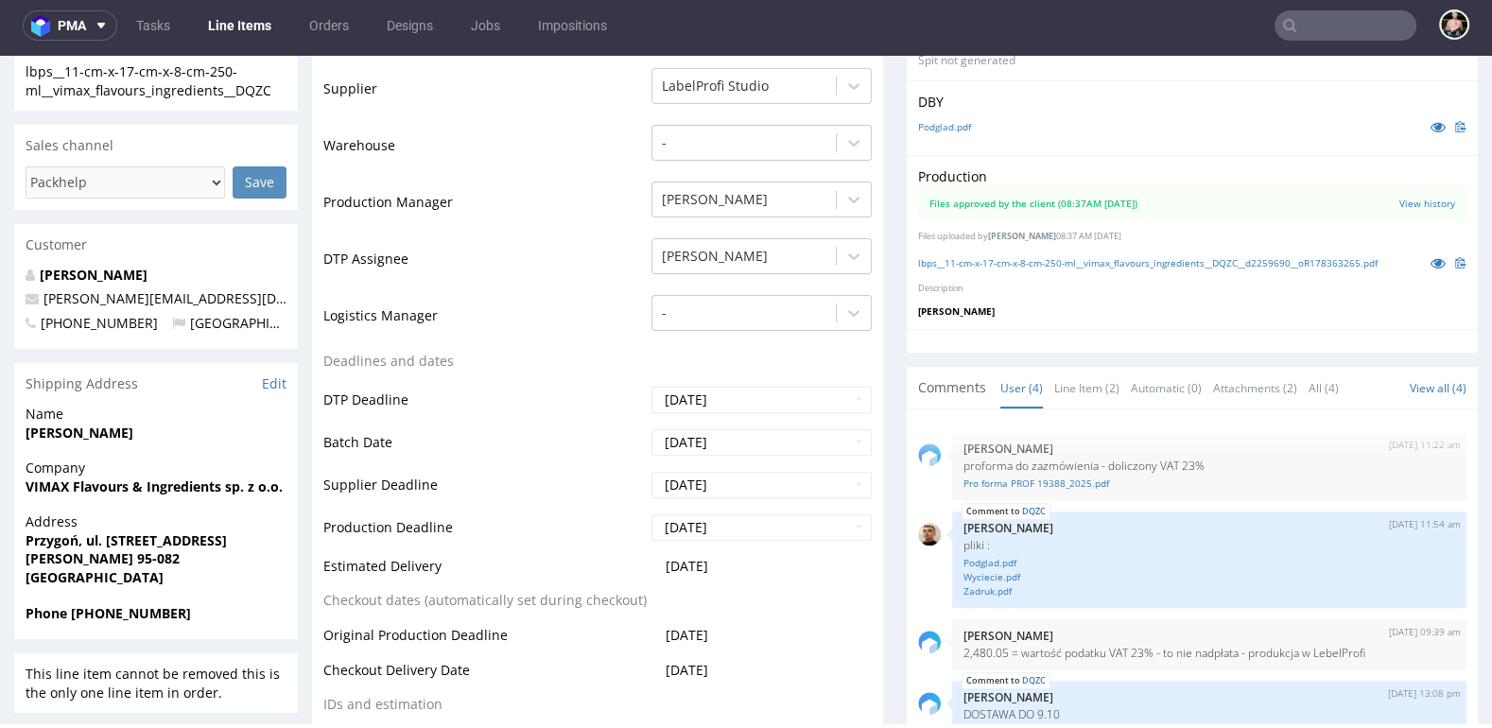
scroll to position [496, 0]
